Goal: Find specific page/section: Find specific page/section

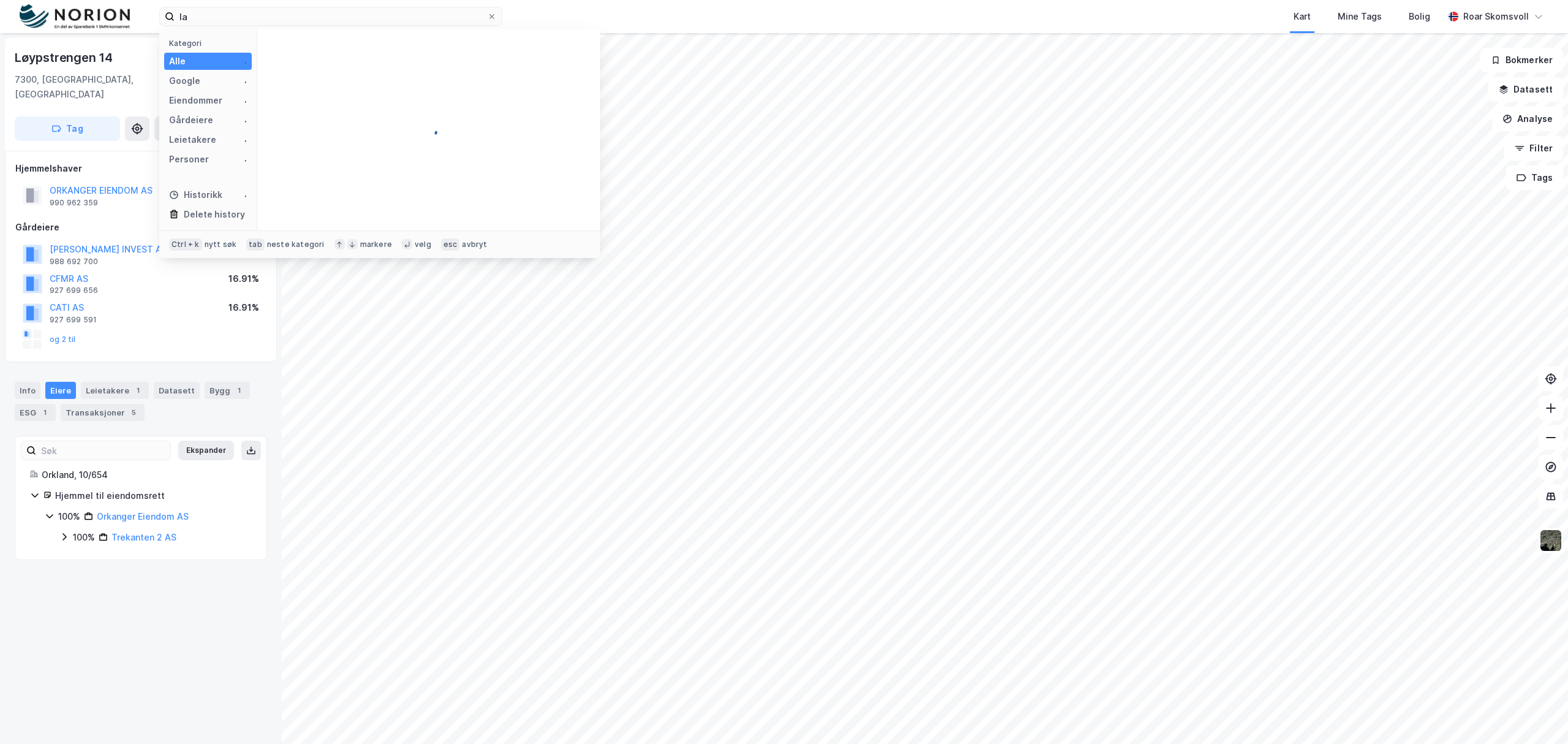
type input "l"
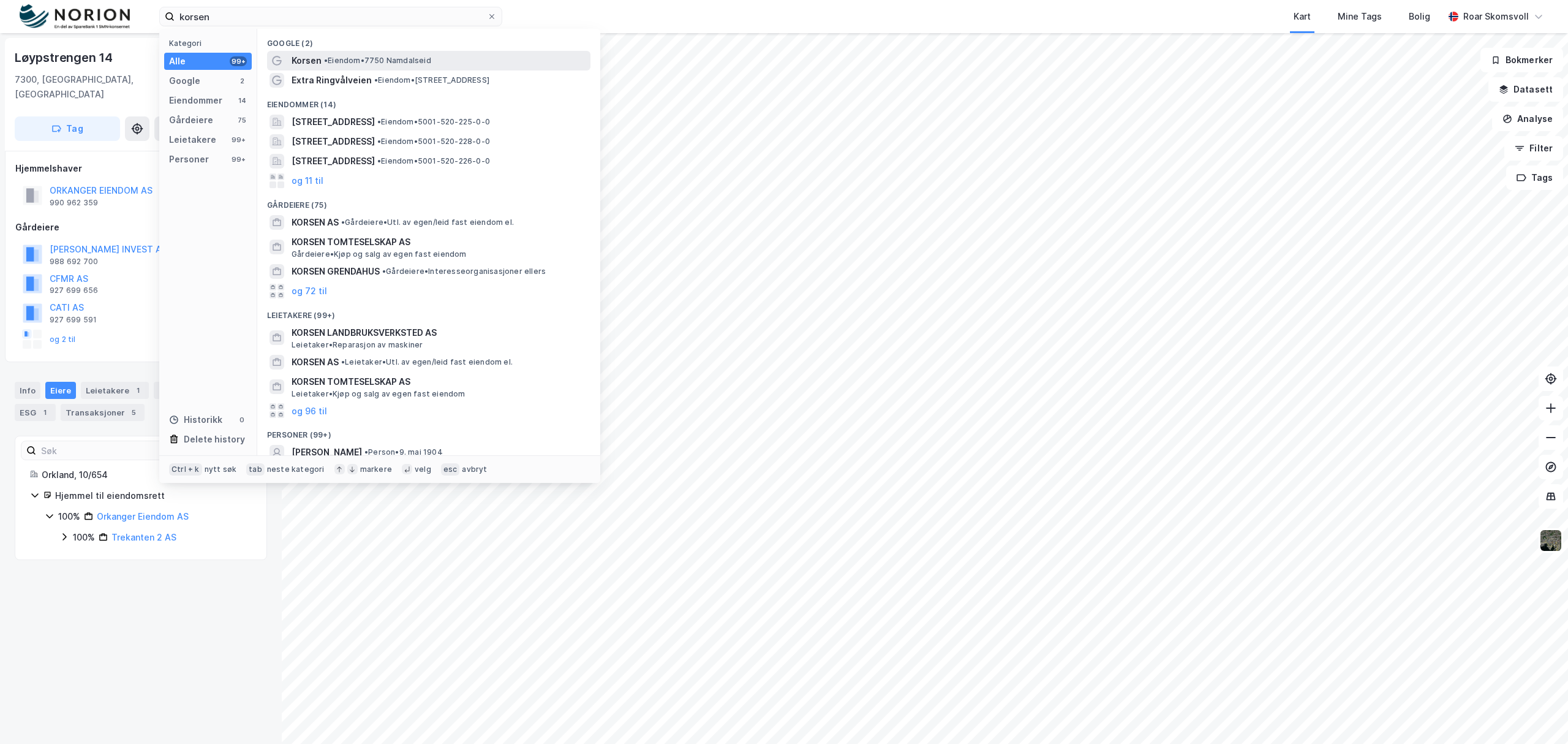
click at [318, 59] on span "Korsen" at bounding box center [306, 60] width 30 height 14
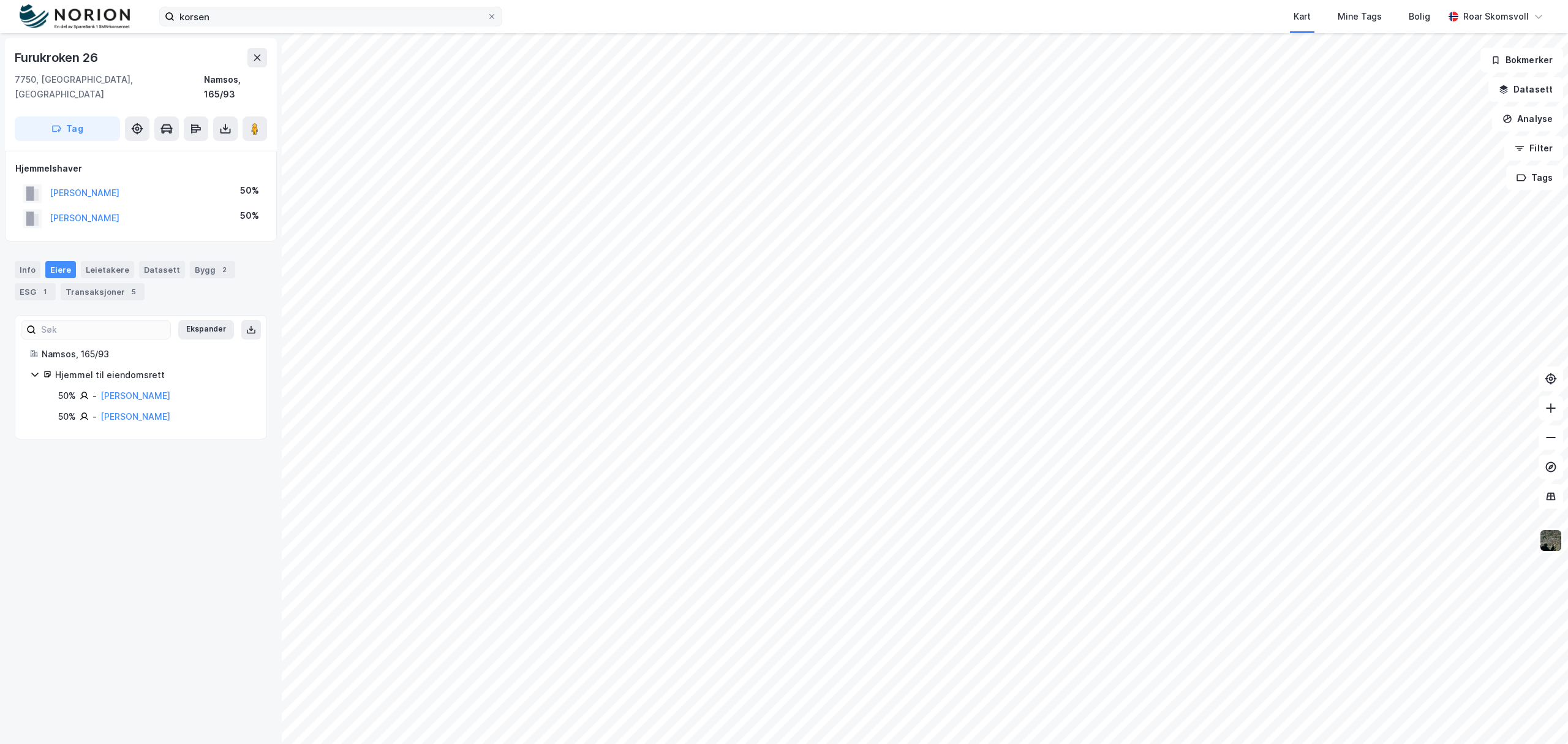
click at [248, 27] on div "korsen Kart Mine Tags Bolig [PERSON_NAME]" at bounding box center [784, 16] width 1568 height 33
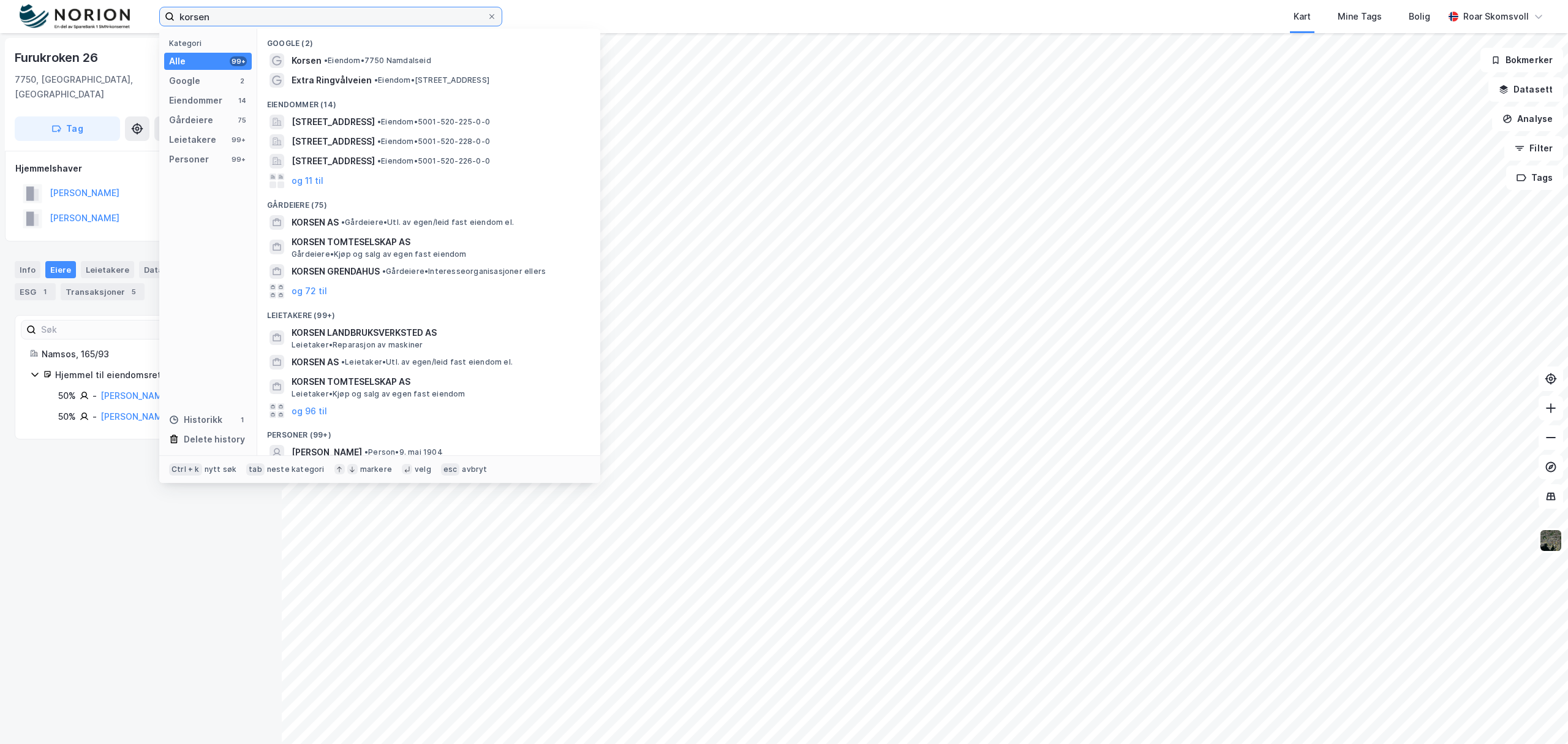
drag, startPoint x: 250, startPoint y: 18, endPoint x: 150, endPoint y: 14, distance: 100.1
click at [148, 15] on div "korsen Kategori Alle 99+ Google 2 Eiendommer 14 Gårdeiere 75 Leietakere 99+ Per…" at bounding box center [784, 16] width 1568 height 33
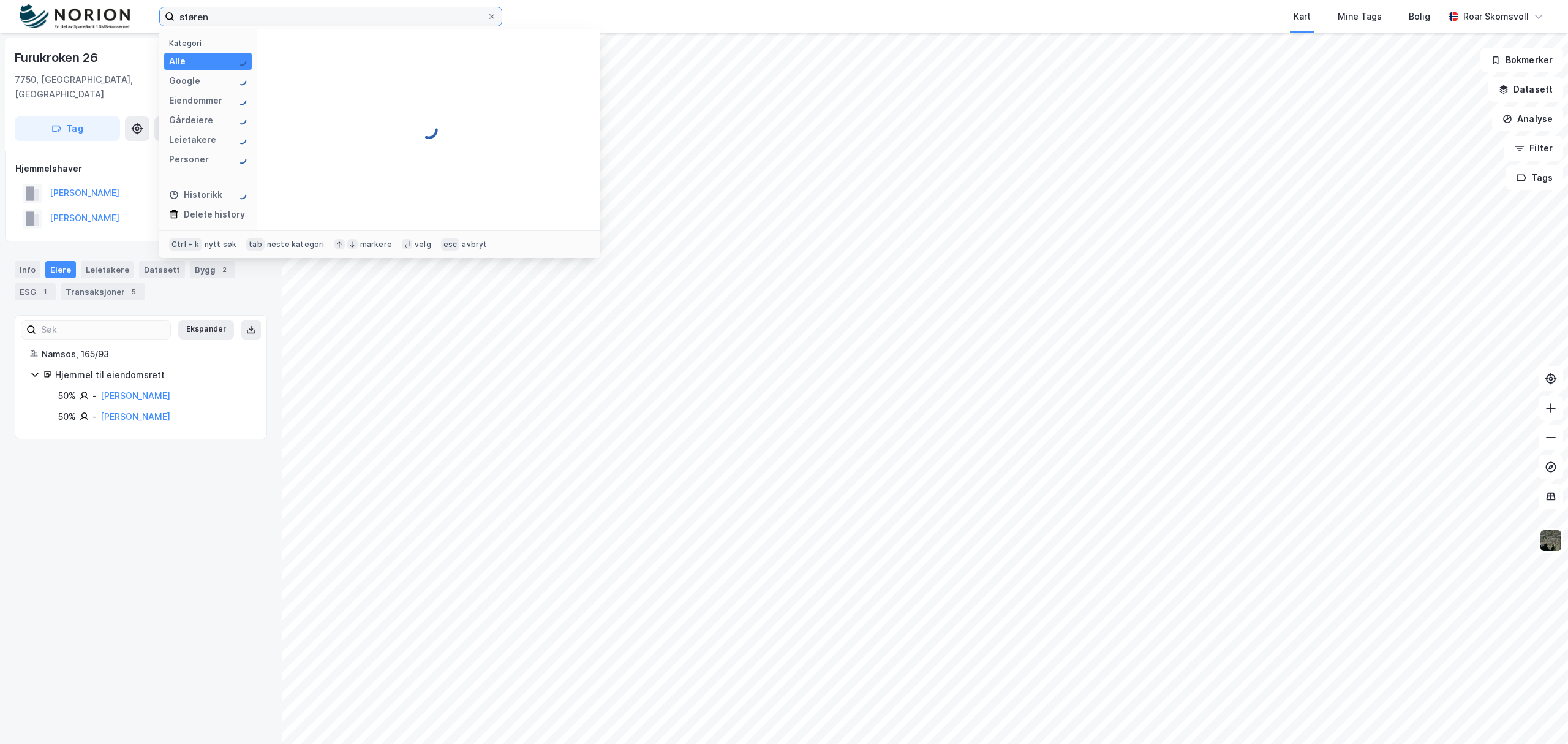
type input "støren"
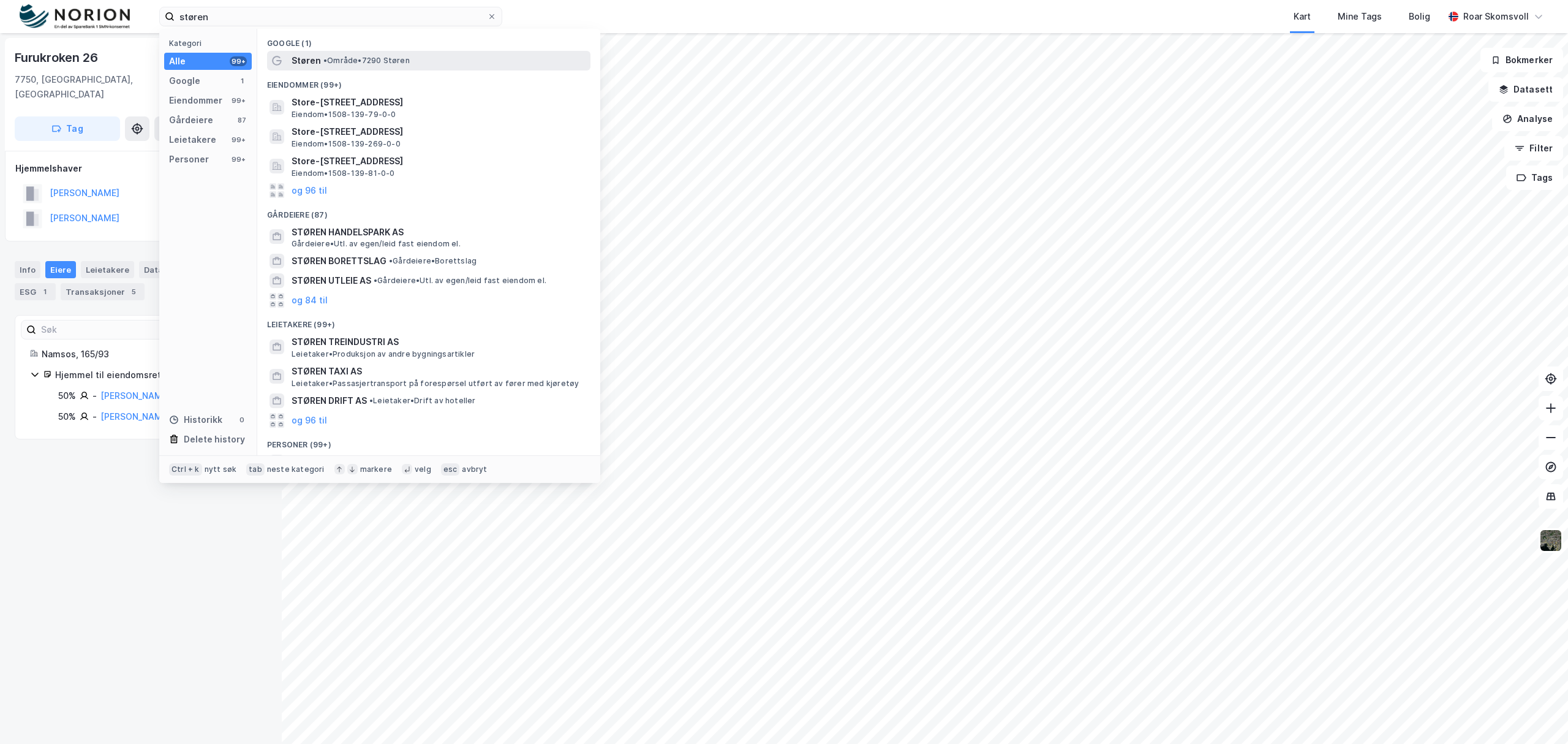
click at [326, 58] on span "•" at bounding box center [325, 60] width 4 height 9
